Goal: Find specific page/section: Find specific page/section

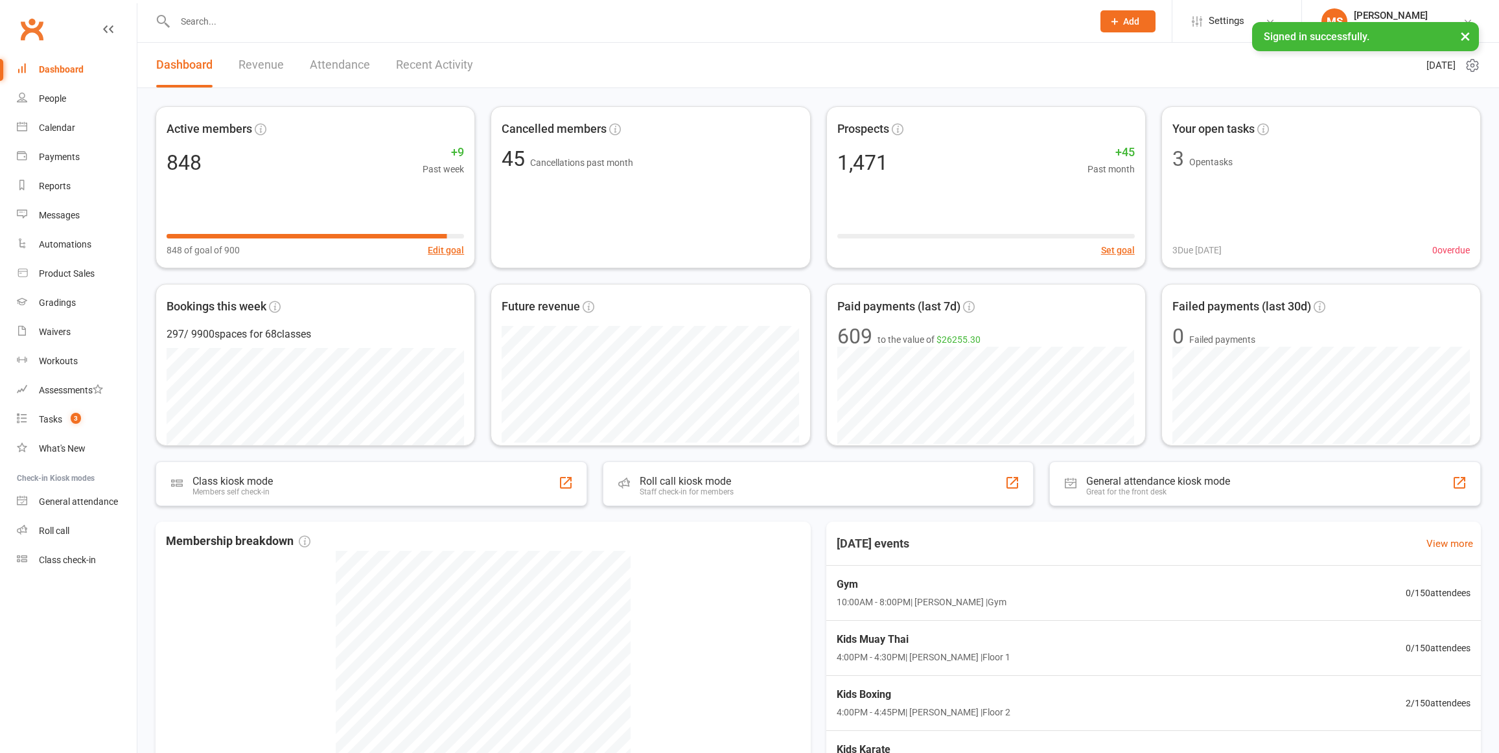
click at [283, 23] on input "text" at bounding box center [627, 21] width 913 height 18
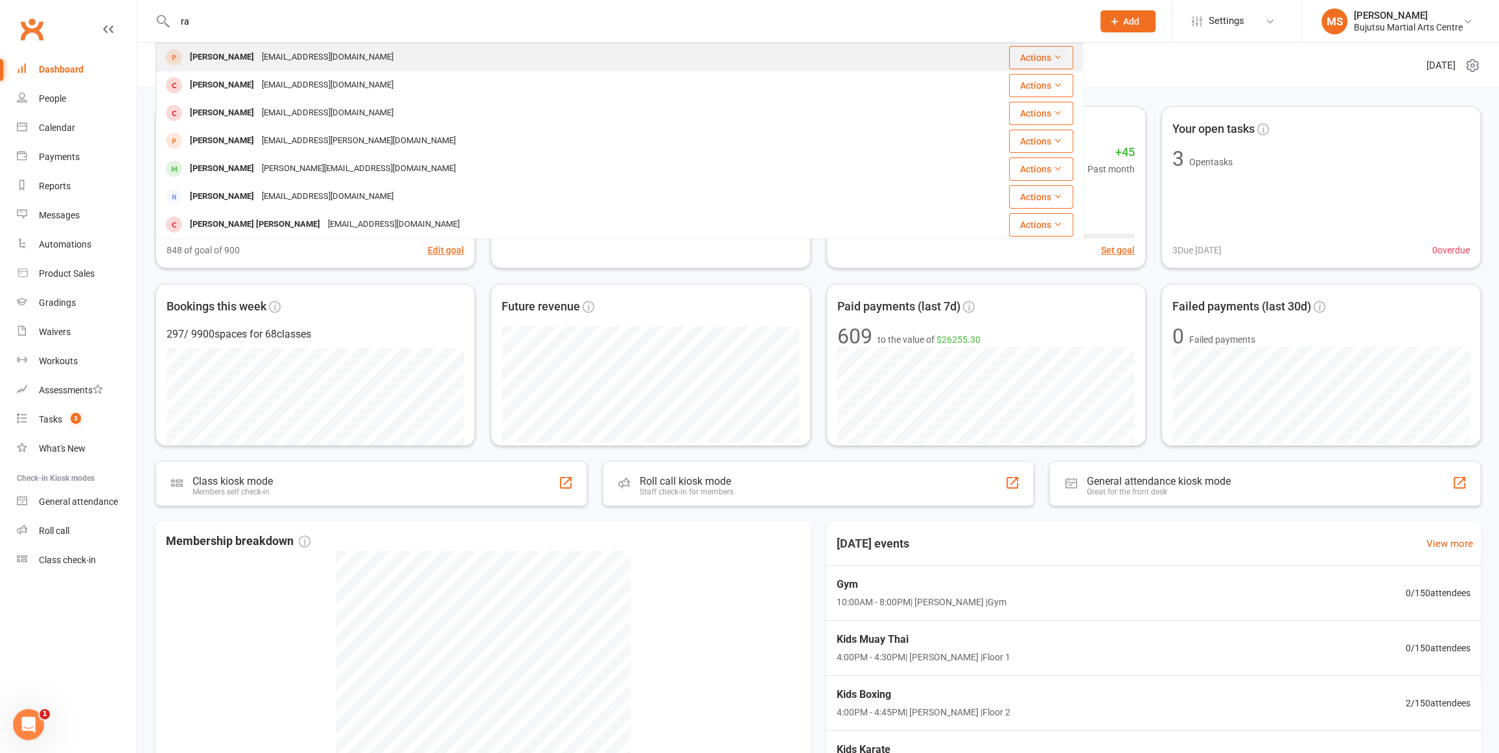
type input "r"
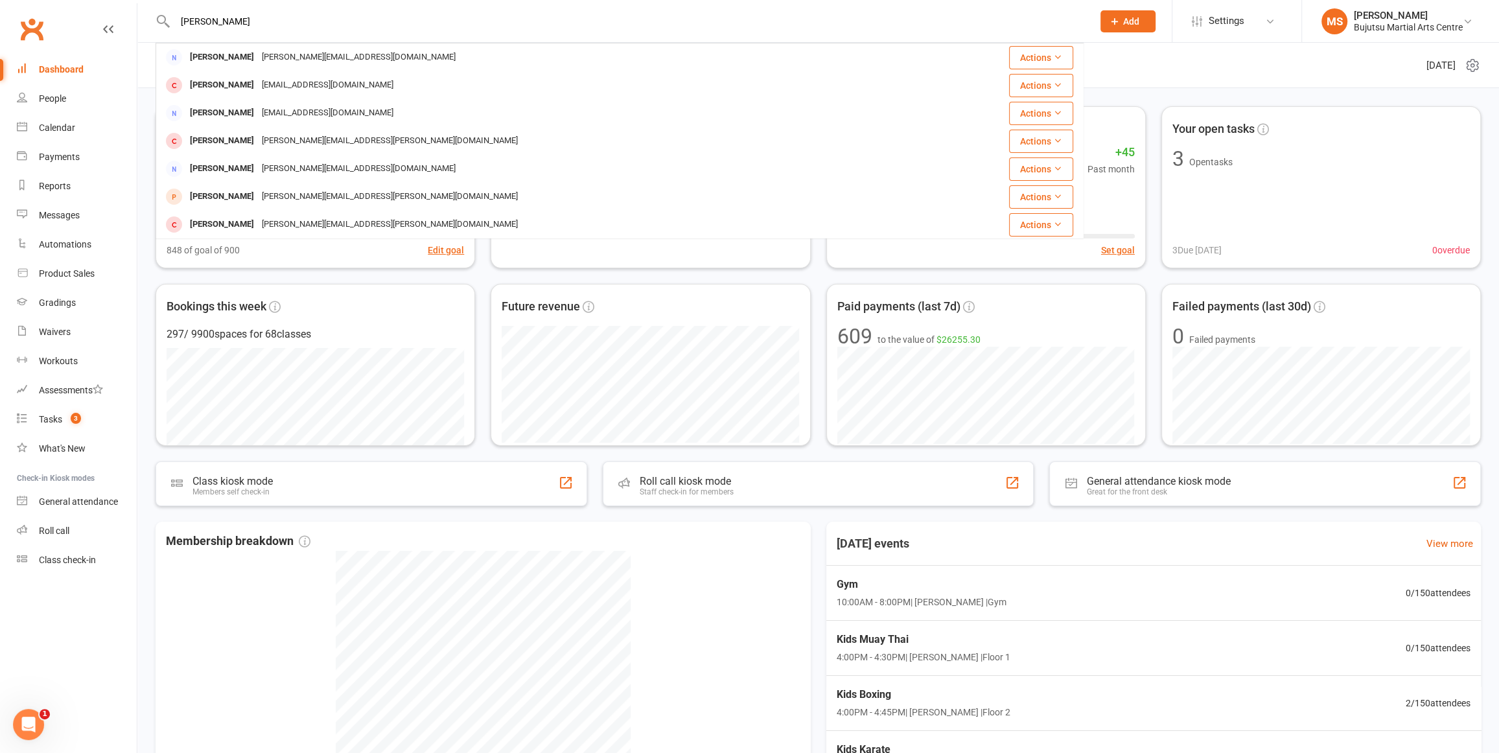
click at [326, 23] on input "lisa maria ravkin" at bounding box center [627, 21] width 913 height 18
type input "l"
type input "cervello"
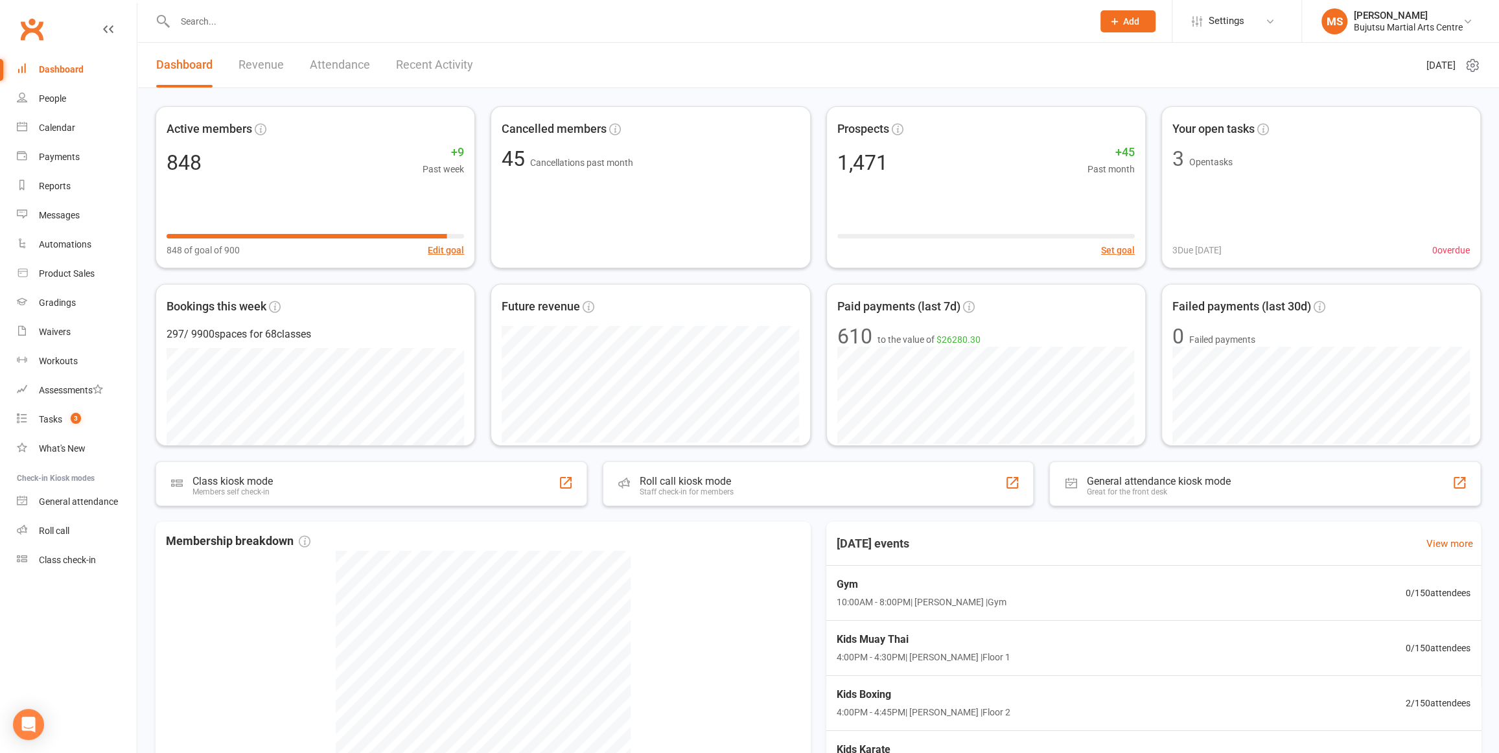
click at [347, 23] on input "text" at bounding box center [627, 21] width 913 height 18
click at [261, 23] on input "text" at bounding box center [627, 21] width 913 height 18
paste input "Caroline Neskoski"
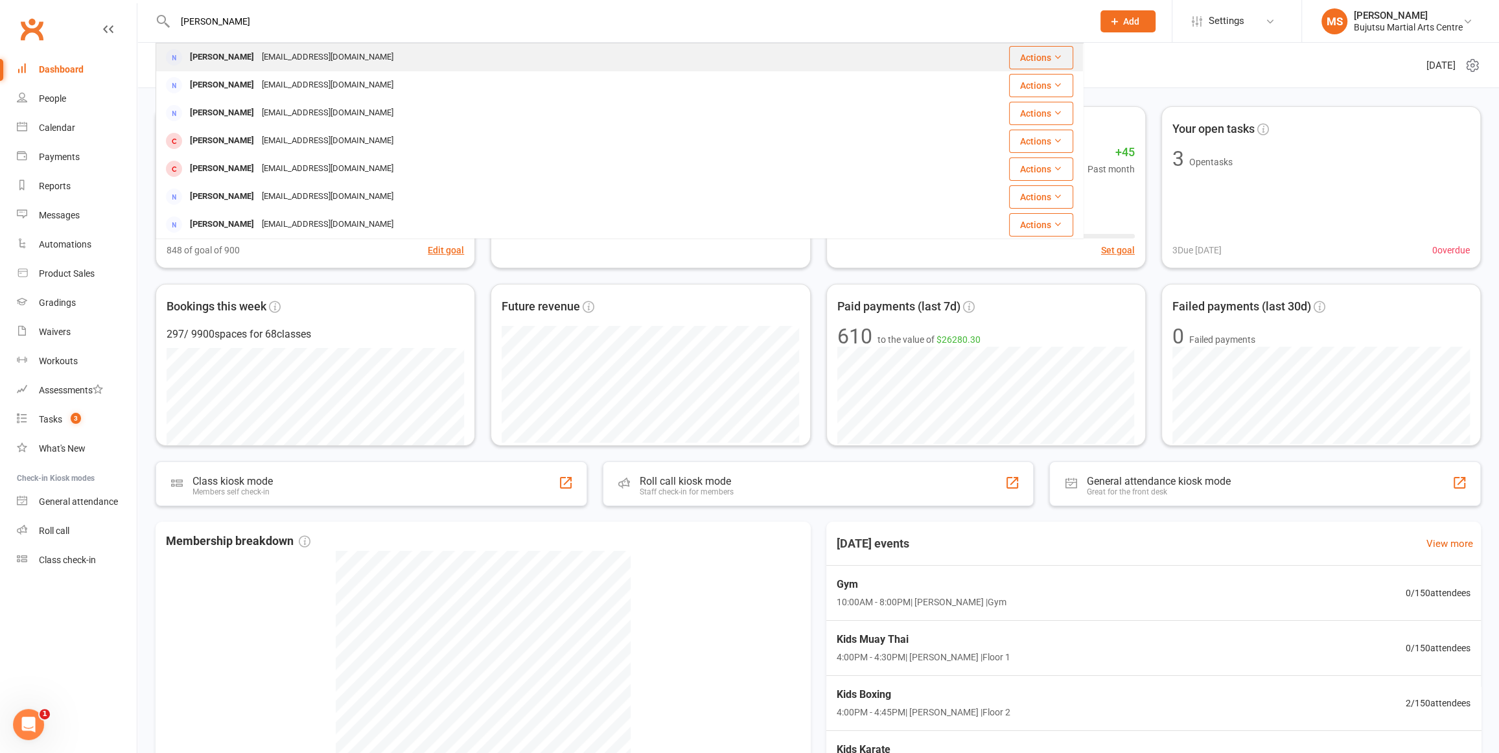
drag, startPoint x: 216, startPoint y: 23, endPoint x: 211, endPoint y: 53, distance: 31.0
click at [216, 23] on input "Caroline Neskoski" at bounding box center [627, 21] width 913 height 18
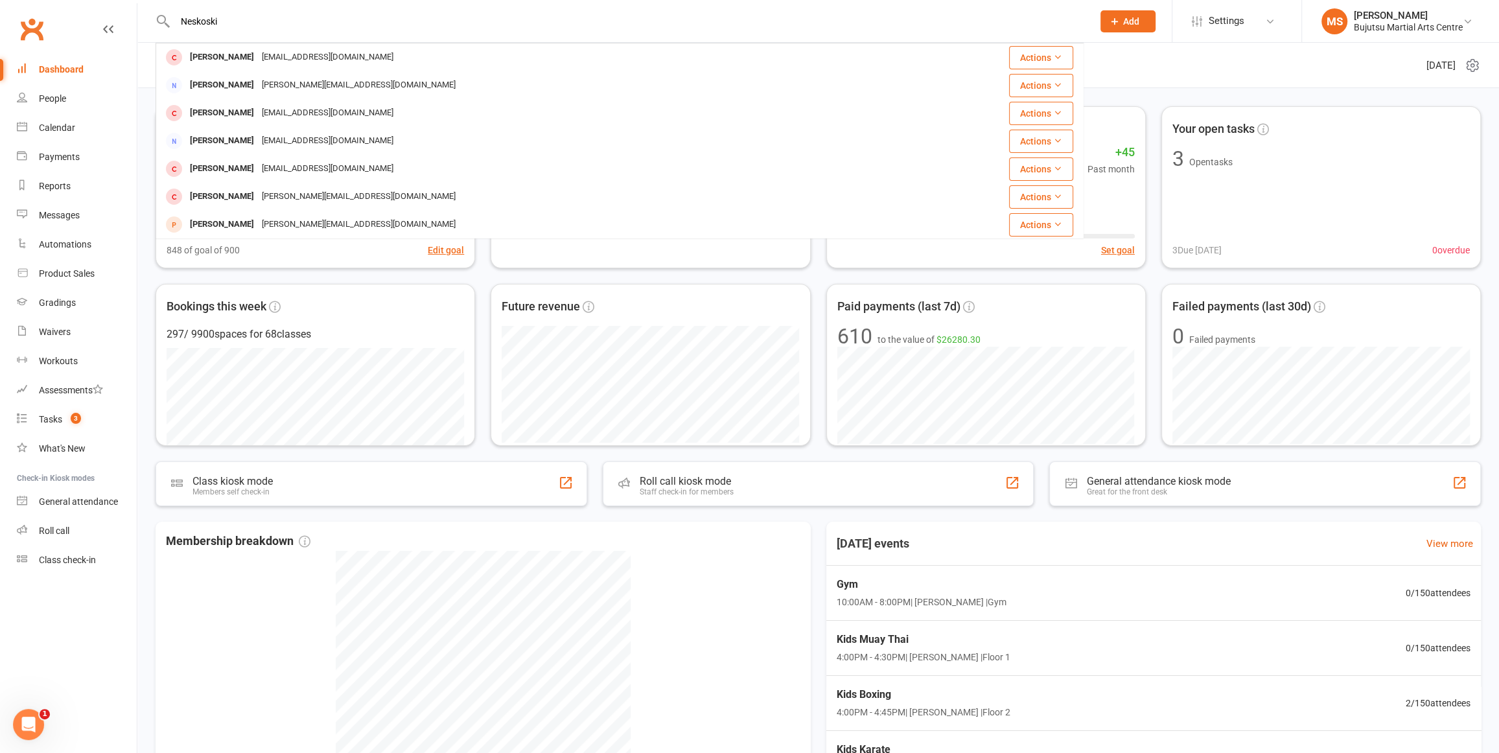
type input "Neskoski"
drag, startPoint x: 281, startPoint y: 32, endPoint x: 258, endPoint y: 23, distance: 24.8
click at [281, 32] on div "Neskoski Ana Djoneski bdjoneski@hotmail.com Actions Kylie Nasteski Kylie.w@hotm…" at bounding box center [620, 21] width 928 height 42
drag, startPoint x: 194, startPoint y: 17, endPoint x: 147, endPoint y: 17, distance: 46.7
click at [147, 17] on react-component "Neskoski Ana Djoneski bdjoneski@hotmail.com Actions Kylie Nasteski Kylie.w@hotm…" at bounding box center [542, 21] width 1084 height 42
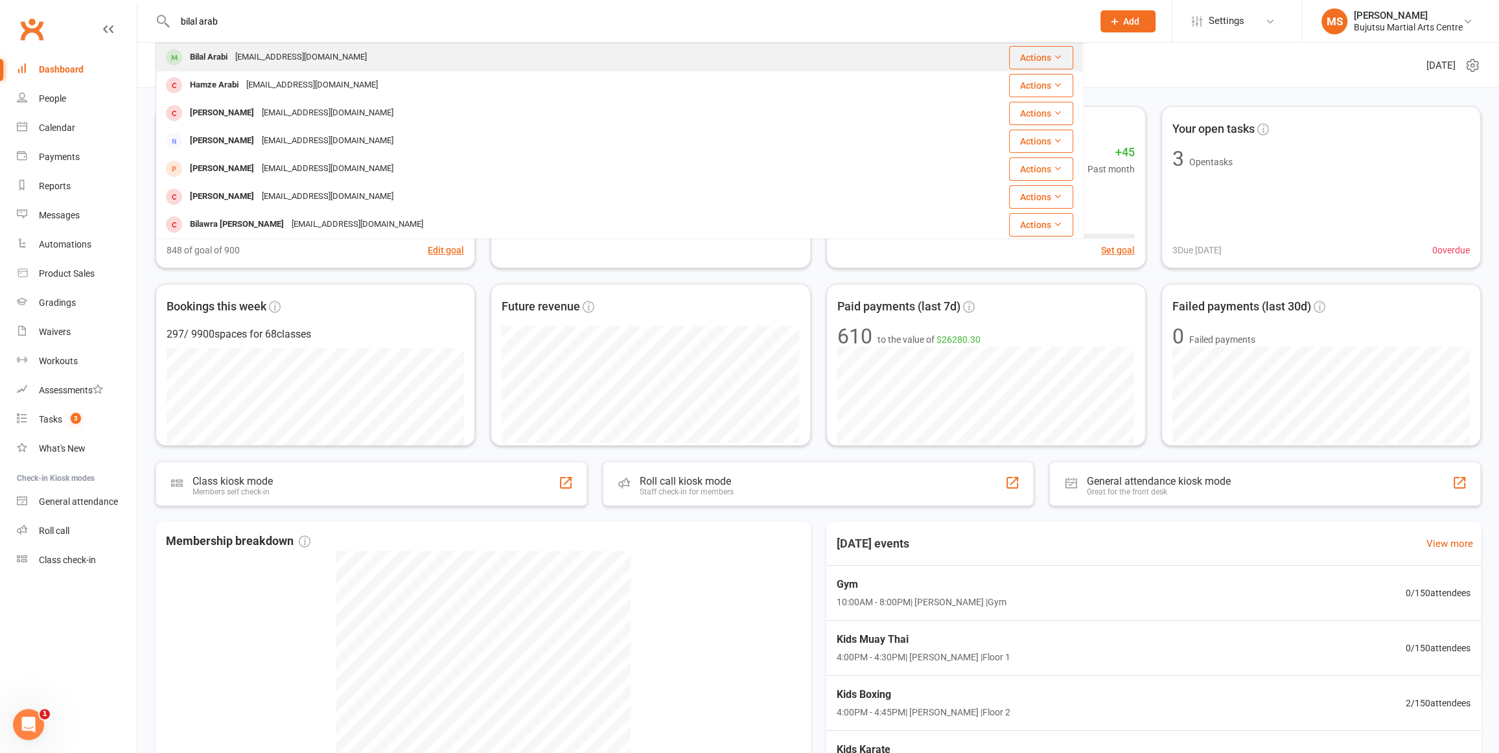
type input "bilal arab"
click at [211, 53] on div "Bilal Arabi" at bounding box center [208, 57] width 45 height 19
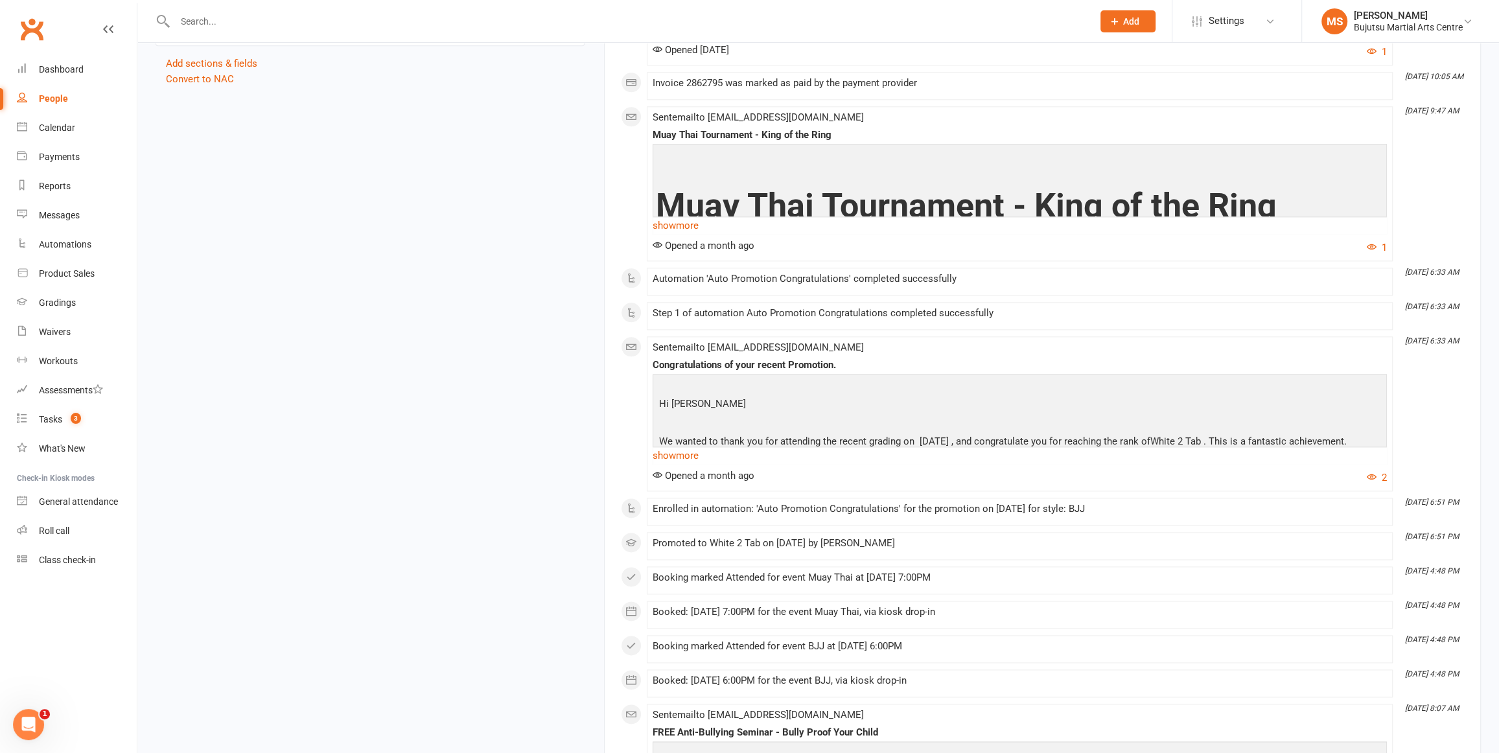
scroll to position [1705, 0]
click at [31, 24] on link "Clubworx" at bounding box center [32, 29] width 32 height 32
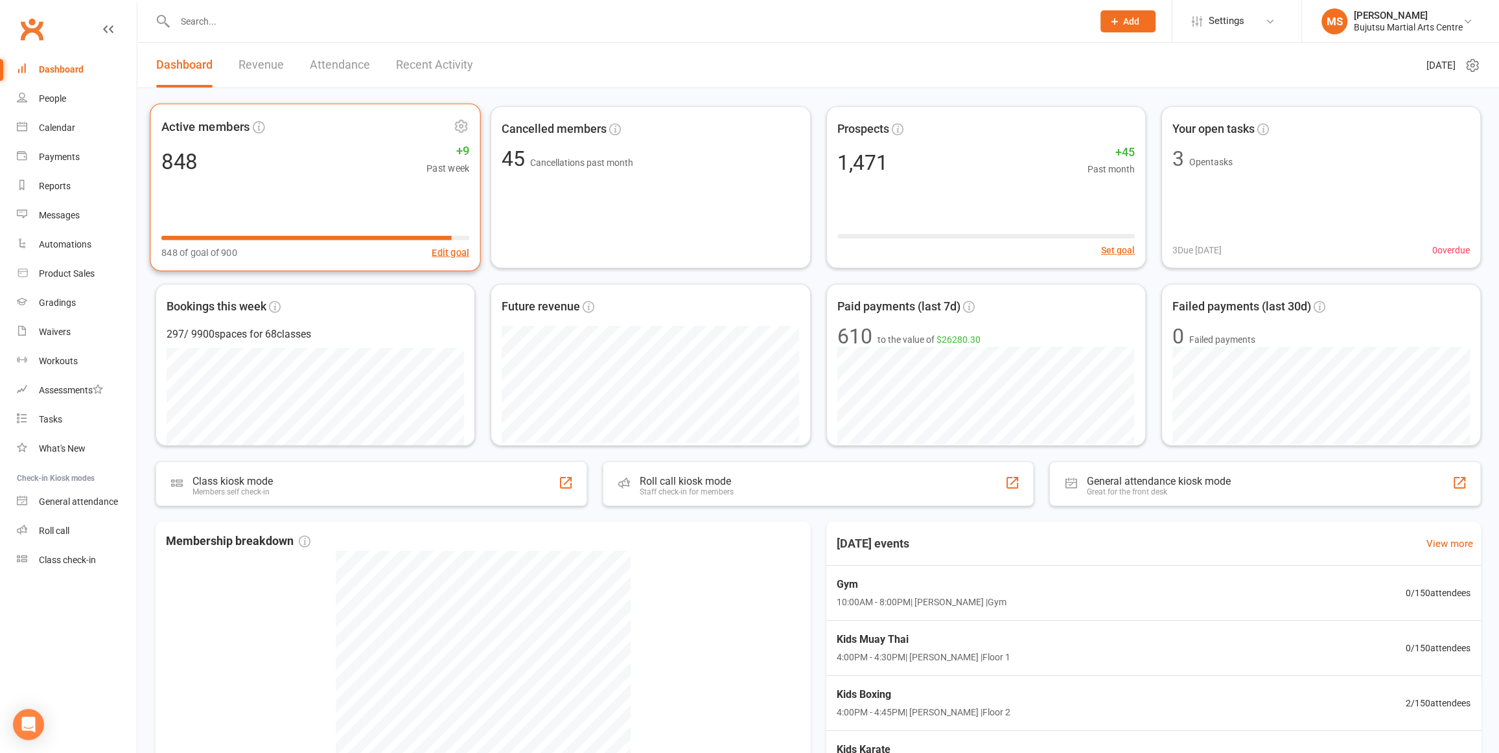
click at [278, 154] on div "848 +9 Past week" at bounding box center [315, 161] width 308 height 29
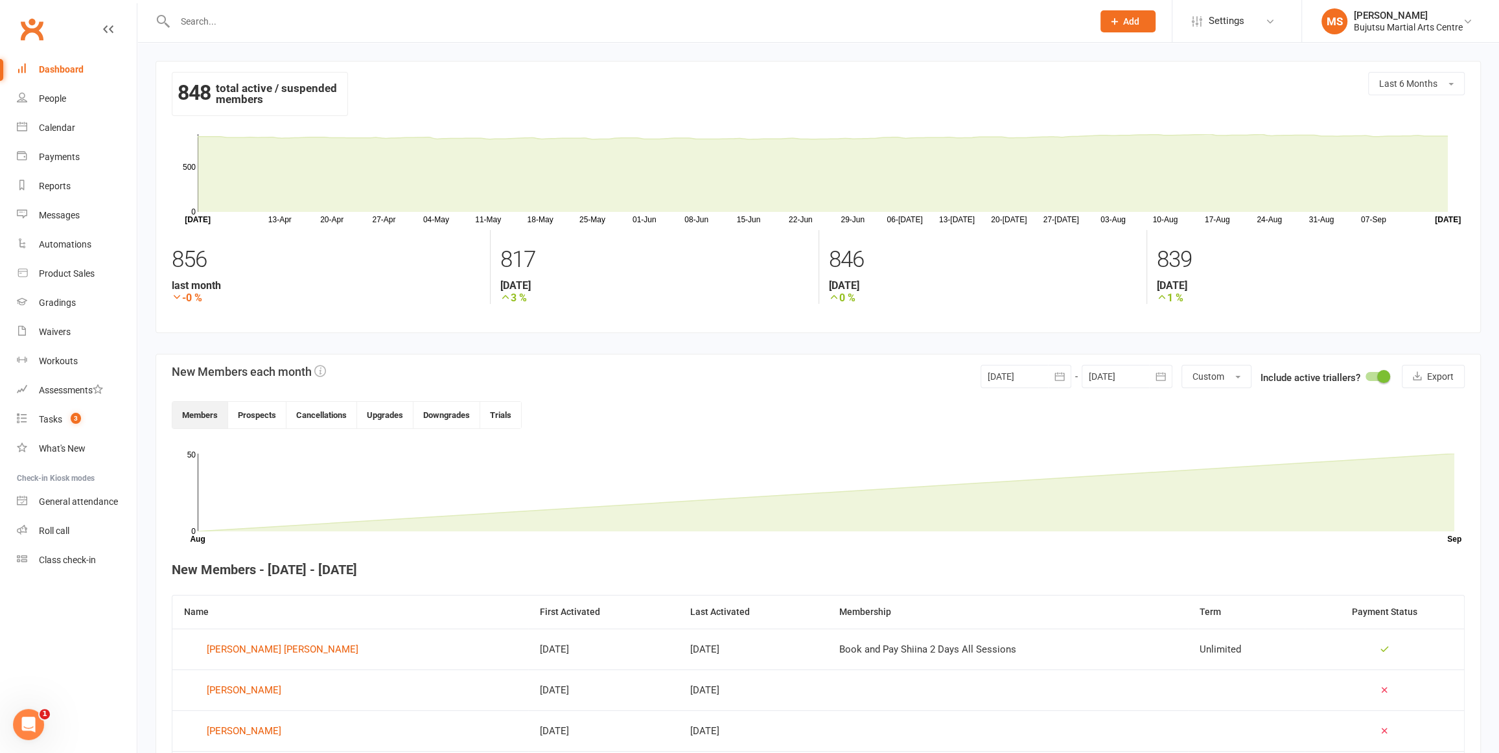
drag, startPoint x: 33, startPoint y: 29, endPoint x: 66, endPoint y: 14, distance: 36.5
click at [33, 29] on link "Clubworx" at bounding box center [32, 29] width 32 height 32
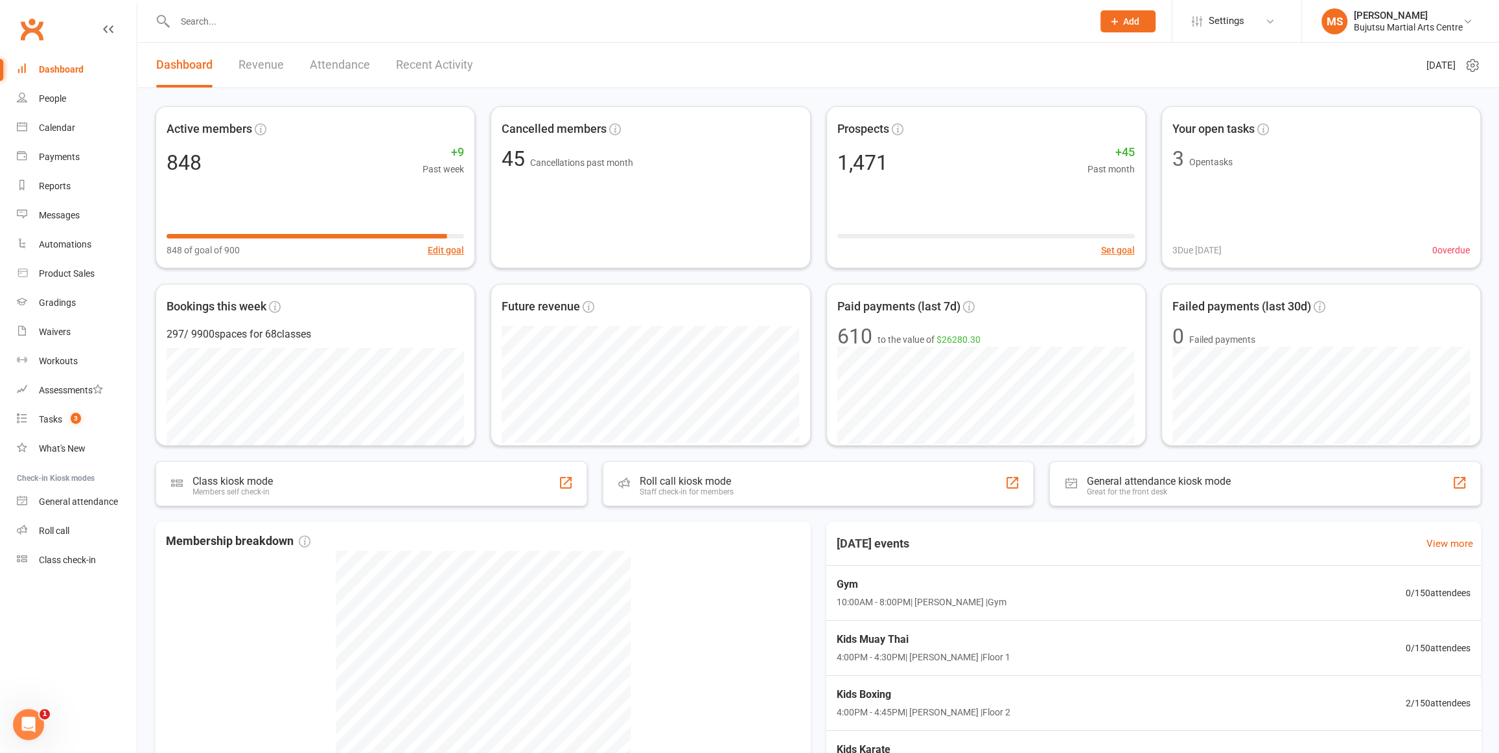
click at [49, 66] on div "Dashboard" at bounding box center [61, 69] width 45 height 10
click at [37, 23] on link "Clubworx" at bounding box center [32, 29] width 32 height 32
